Goal: Task Accomplishment & Management: Manage account settings

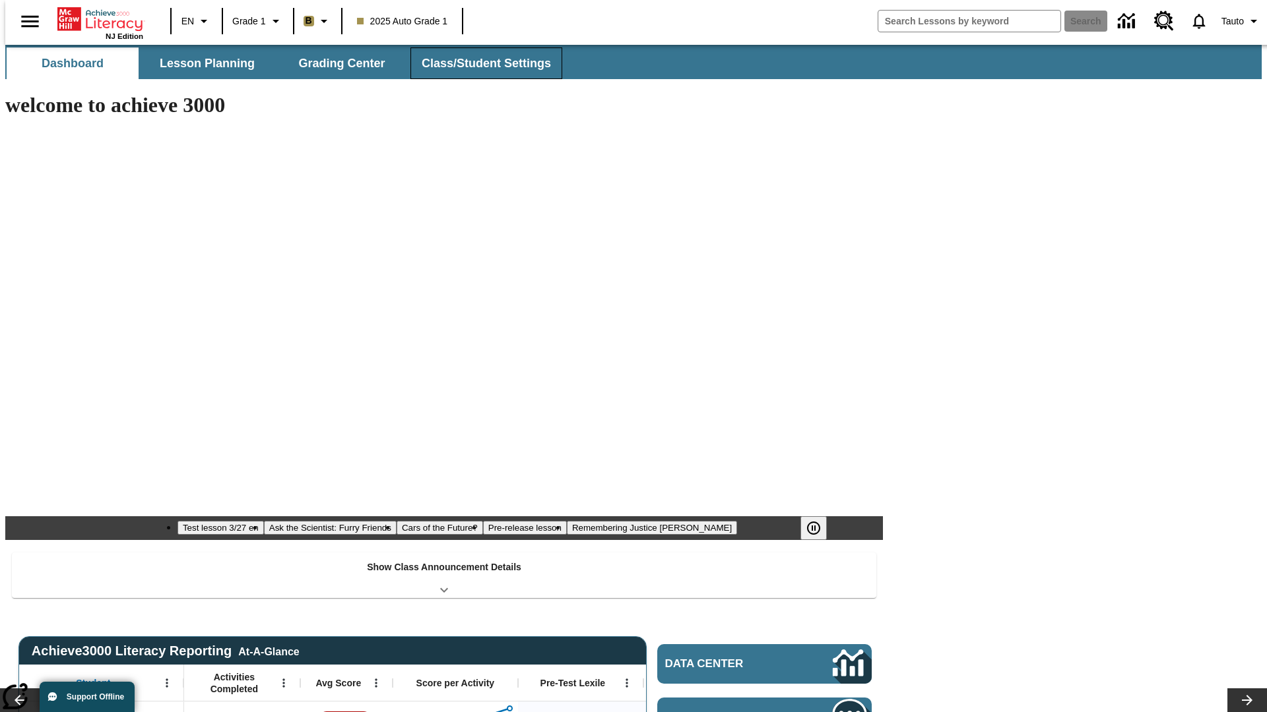
click at [479, 63] on button "Class/Student Settings" at bounding box center [486, 63] width 152 height 32
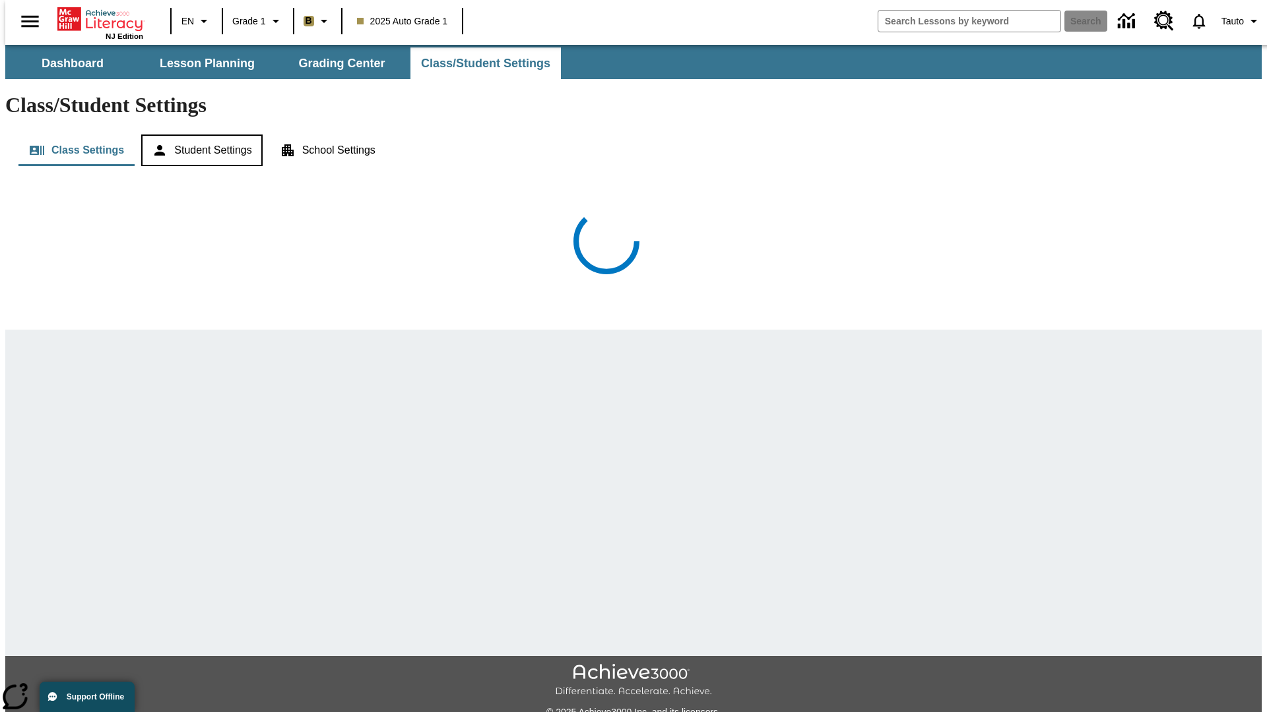
click at [199, 135] on button "Student Settings" at bounding box center [201, 151] width 121 height 32
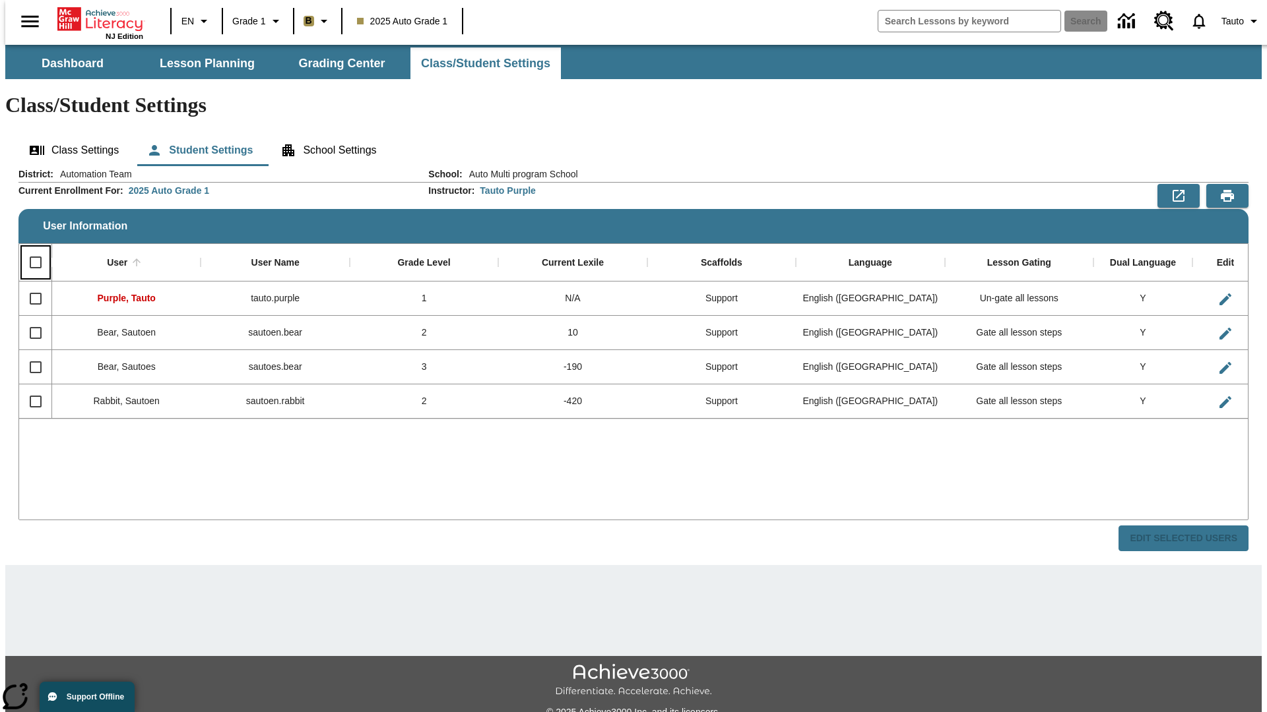
click at [30, 249] on input "Select all rows" at bounding box center [36, 263] width 28 height 28
checkbox input "true"
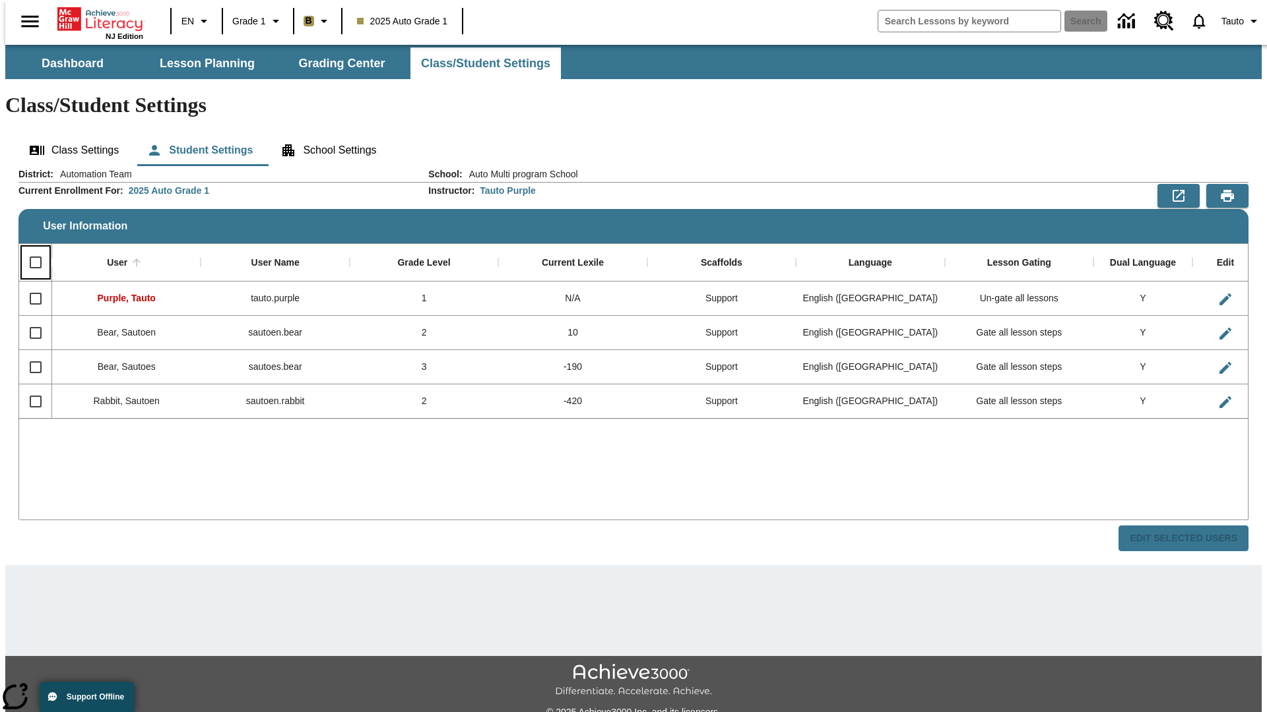
checkbox input "true"
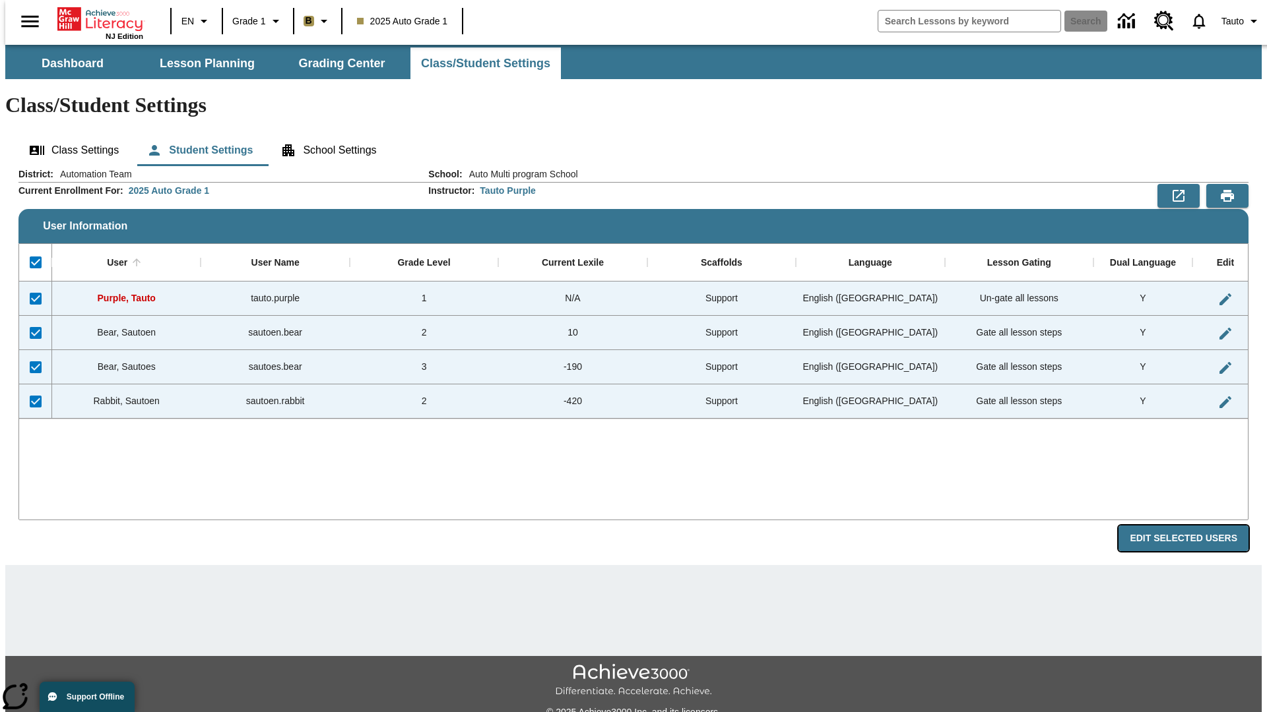
click at [1193, 526] on button "Edit Selected Users" at bounding box center [1183, 539] width 130 height 26
